Goal: Transaction & Acquisition: Purchase product/service

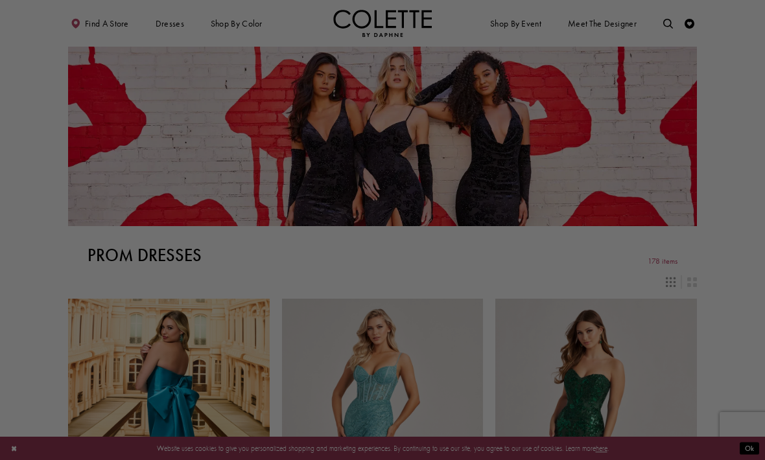
scroll to position [72, 0]
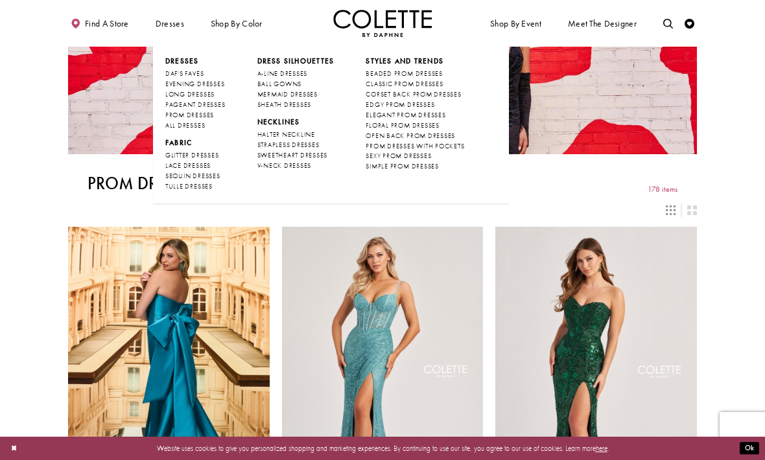
click at [296, 65] on span "DRESS SILHOUETTES" at bounding box center [295, 60] width 77 height 9
click at [307, 69] on span "A-LINE DRESSES" at bounding box center [282, 73] width 51 height 8
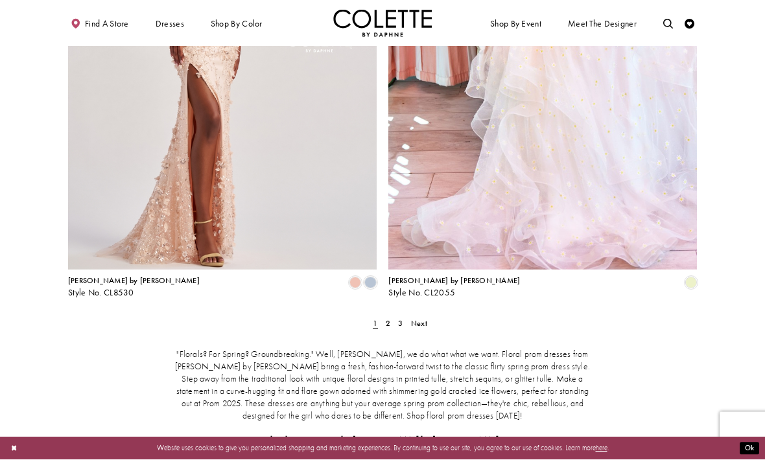
scroll to position [1734, 0]
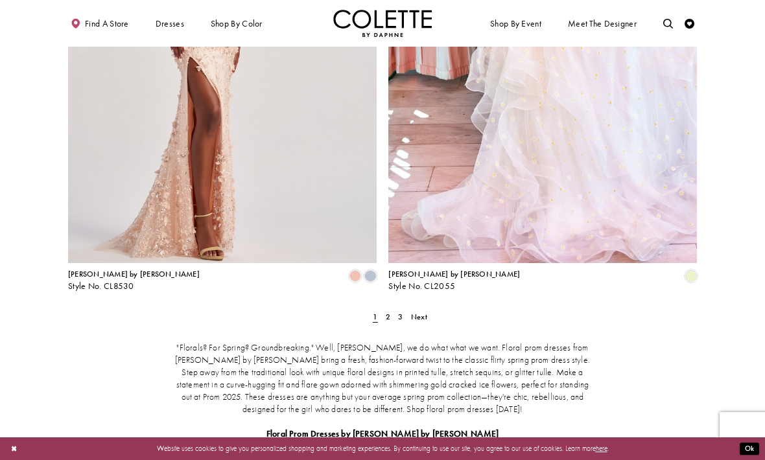
click at [384, 310] on link "2" at bounding box center [387, 317] width 10 height 14
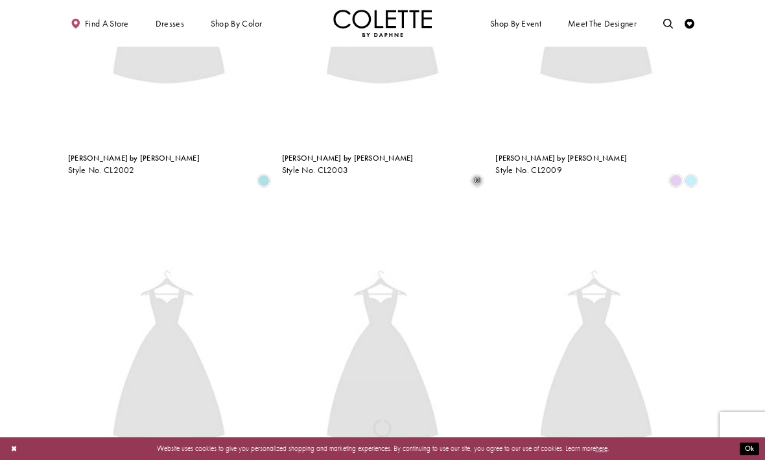
scroll to position [53, 0]
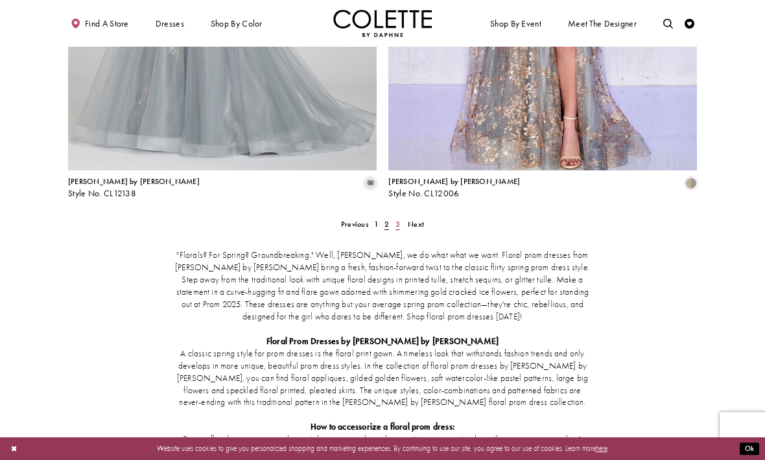
click at [393, 217] on link "3" at bounding box center [397, 224] width 10 height 14
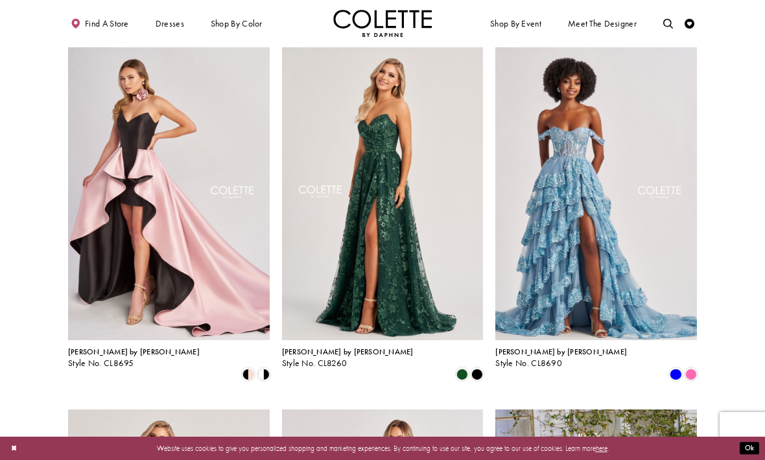
scroll to position [775, 0]
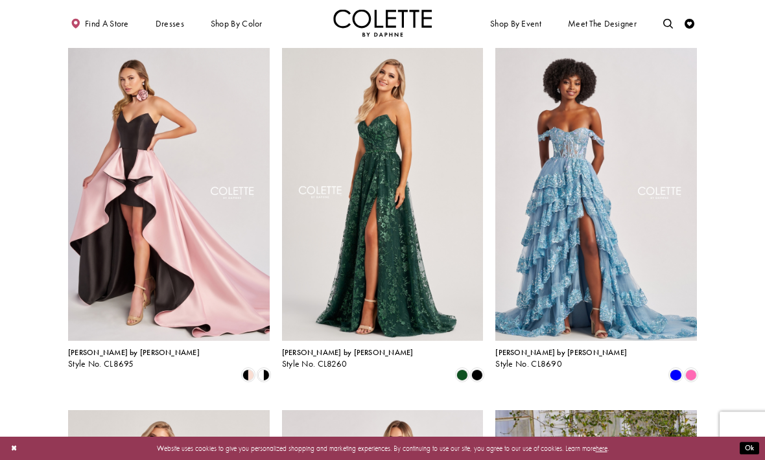
click at [738, 237] on section at bounding box center [382, 276] width 765 height 1947
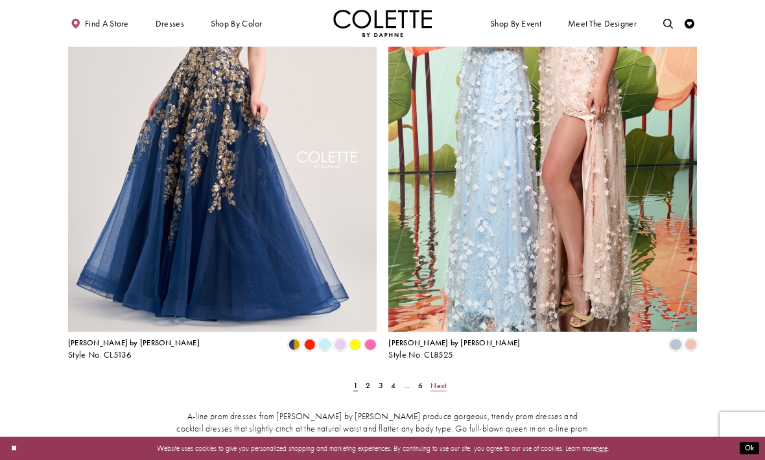
click at [438, 381] on span "Next" at bounding box center [438, 386] width 16 height 10
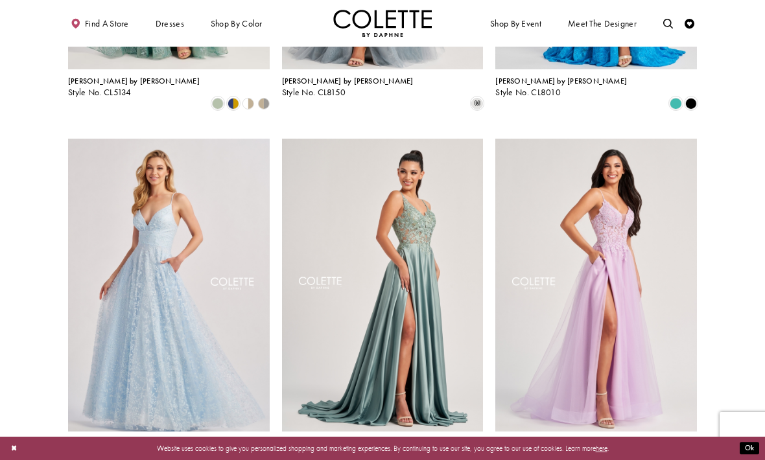
scroll to position [1048, 0]
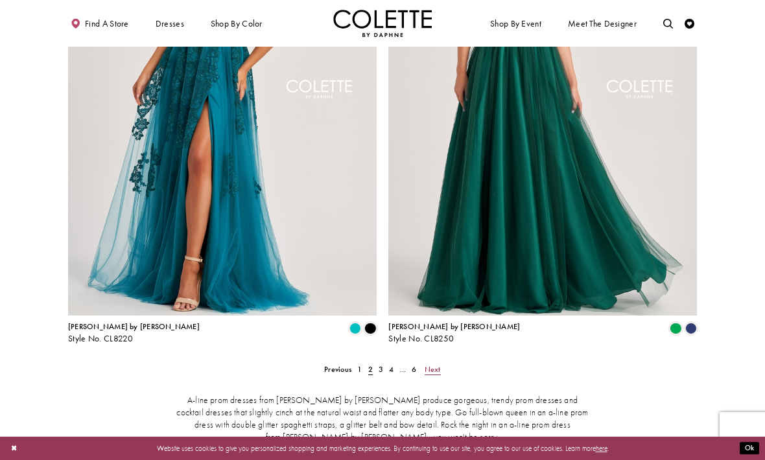
click at [428, 364] on span "Next" at bounding box center [433, 369] width 16 height 10
